Goal: Check status: Check status

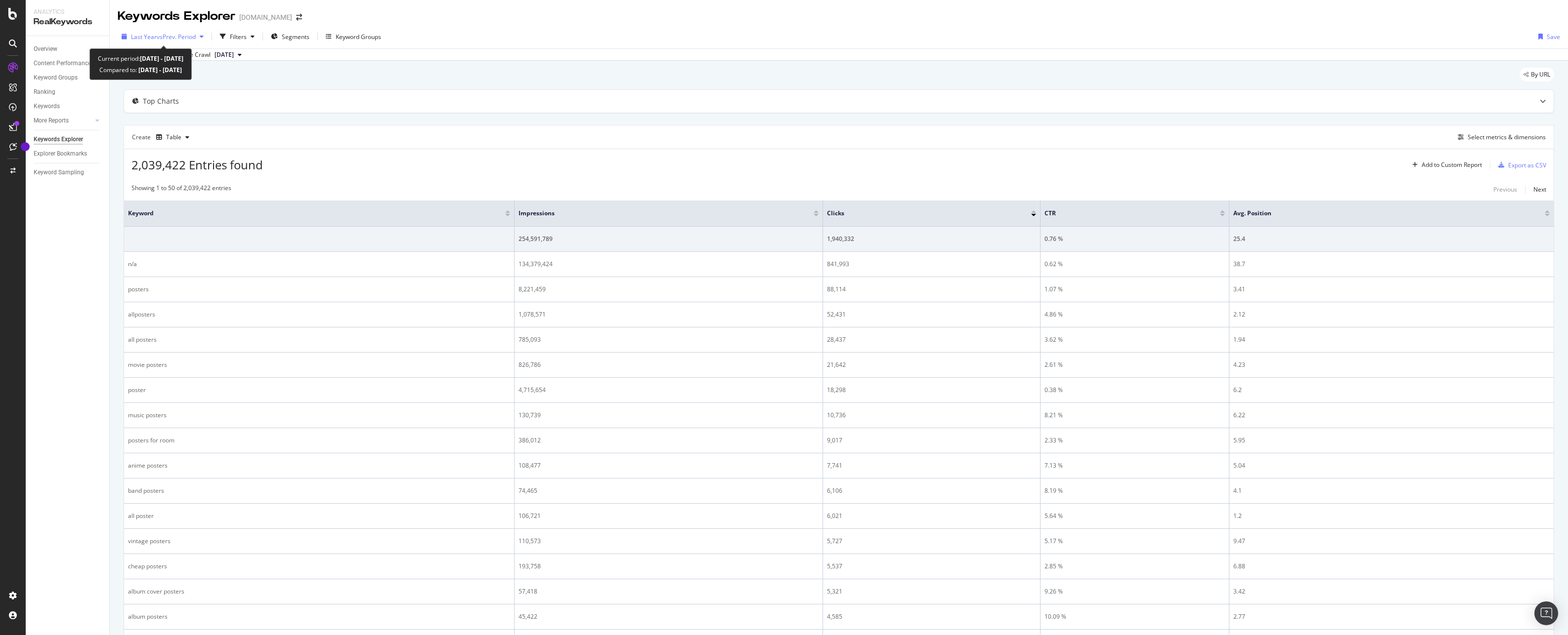
click at [175, 38] on span "vs Prev. Period" at bounding box center [176, 37] width 39 height 9
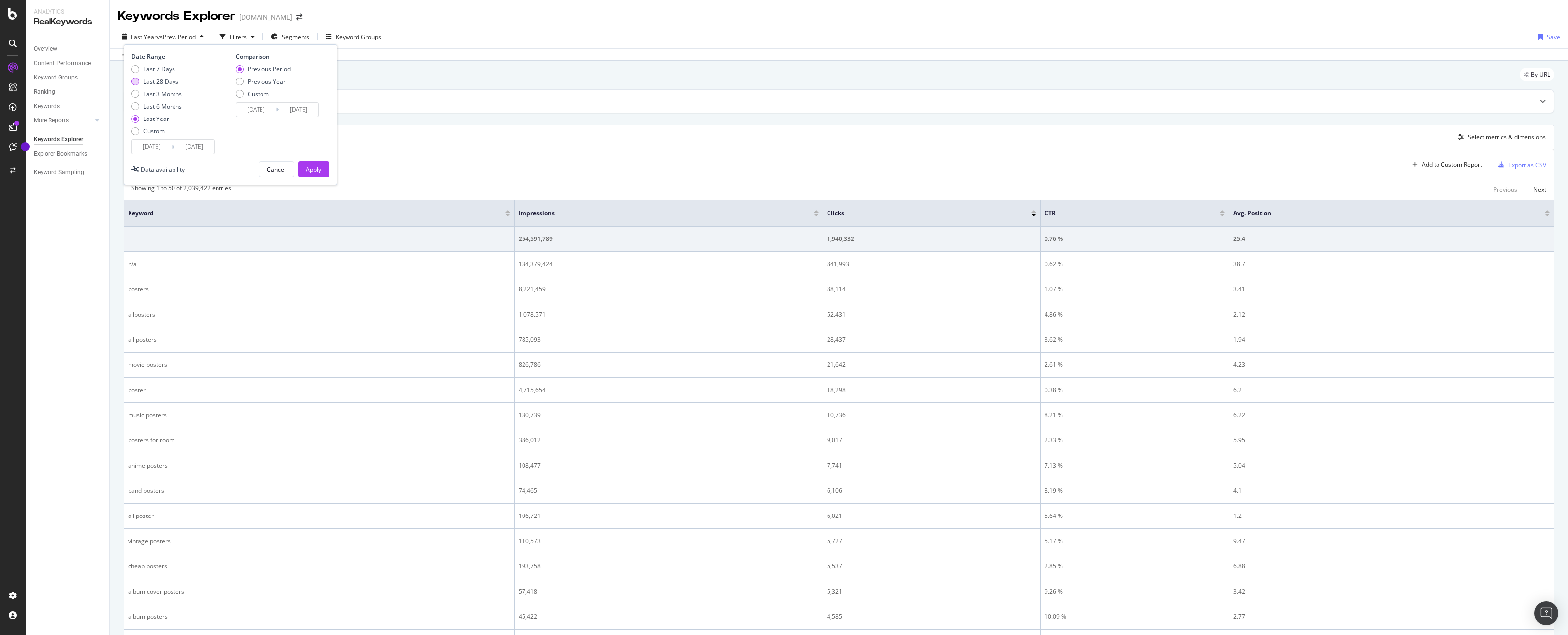
click at [168, 82] on div "Last 28 Days" at bounding box center [161, 82] width 35 height 9
type input "[DATE]"
click at [320, 164] on div "Apply" at bounding box center [313, 169] width 15 height 15
